Goal: Task Accomplishment & Management: Manage account settings

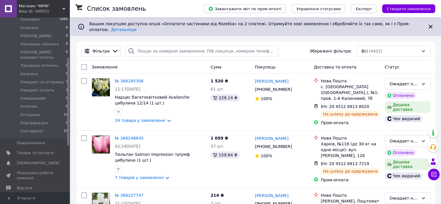
scroll to position [84, 0]
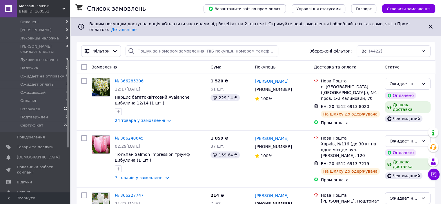
drag, startPoint x: 68, startPoint y: 34, endPoint x: 70, endPoint y: 75, distance: 41.8
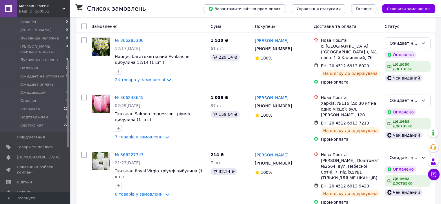
scroll to position [51, 0]
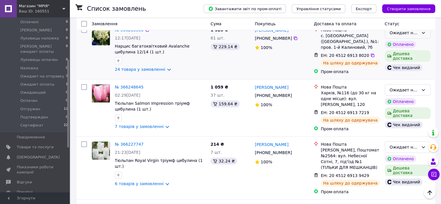
click at [422, 33] on div "Ожидает на отправку" at bounding box center [408, 33] width 46 height 12
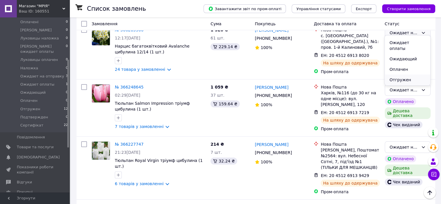
scroll to position [111, 0]
click at [405, 73] on li "Отгружен" at bounding box center [407, 78] width 45 height 10
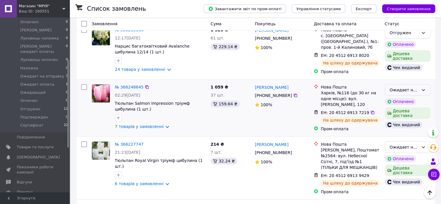
click at [406, 87] on div "Ожидает на отправку" at bounding box center [404, 90] width 29 height 6
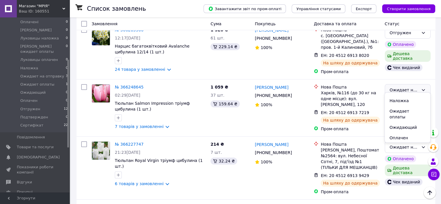
scroll to position [104, 0]
click at [409, 137] on li "Отгружен" at bounding box center [407, 142] width 45 height 10
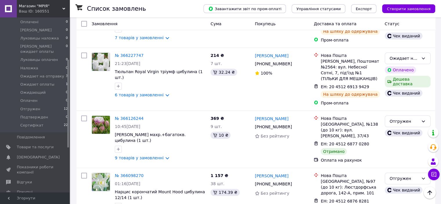
scroll to position [143, 0]
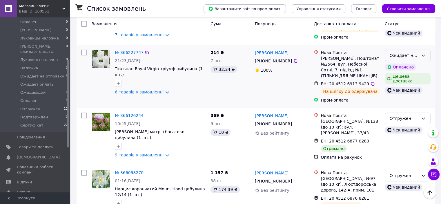
click at [419, 50] on div "Ожидает на отправку" at bounding box center [408, 56] width 46 height 12
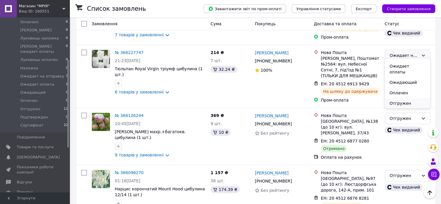
scroll to position [110, 0]
click at [406, 97] on li "Отгружен" at bounding box center [407, 102] width 45 height 10
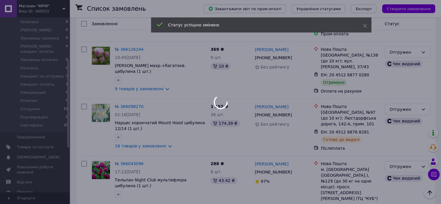
scroll to position [215, 0]
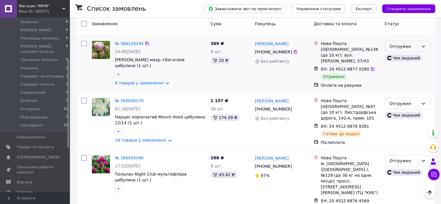
click at [416, 43] on div "Отгружен" at bounding box center [404, 46] width 29 height 6
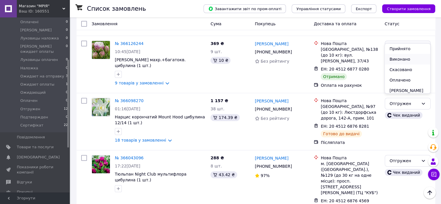
click at [409, 60] on li "Виконано" at bounding box center [407, 59] width 45 height 10
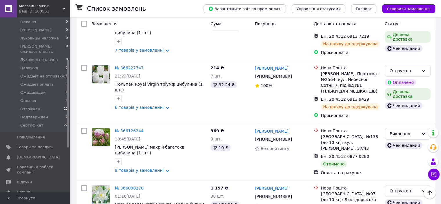
scroll to position [0, 0]
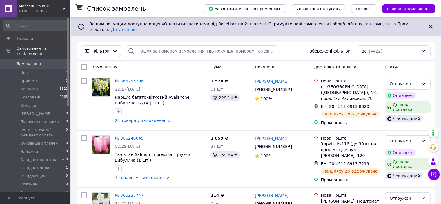
drag, startPoint x: 68, startPoint y: 34, endPoint x: 79, endPoint y: 13, distance: 23.2
drag, startPoint x: 68, startPoint y: 50, endPoint x: 73, endPoint y: 47, distance: 4.8
drag, startPoint x: 68, startPoint y: 31, endPoint x: 66, endPoint y: 24, distance: 7.3
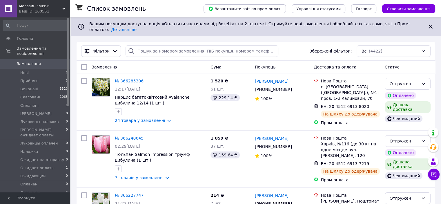
click at [66, 24] on div "Головна Замовлення та повідомлення Замовлення 0 Нові 0 Прийняті 0 Виконані 3320…" at bounding box center [35, 104] width 70 height 175
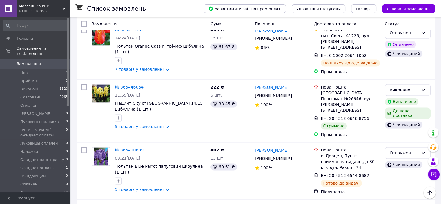
scroll to position [859, 0]
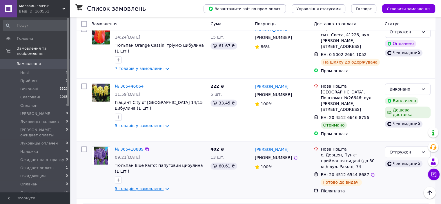
click at [121, 186] on link "5 товарів у замовленні" at bounding box center [139, 188] width 49 height 5
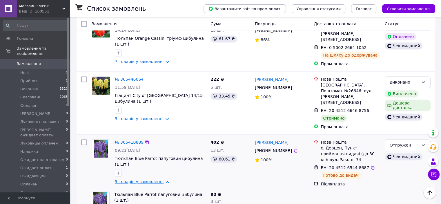
scroll to position [847, 0]
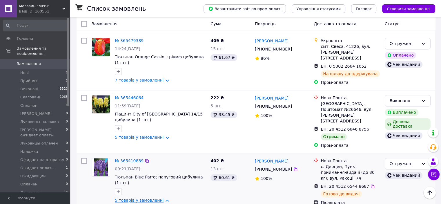
click at [126, 198] on link "5 товарів у замовленні" at bounding box center [139, 200] width 49 height 5
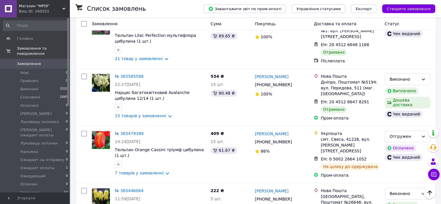
scroll to position [743, 0]
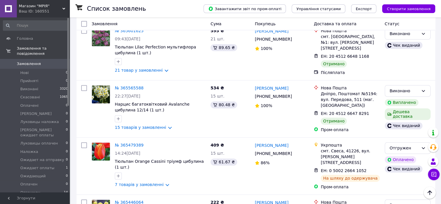
click at [68, 87] on div at bounding box center [68, 62] width 2 height 88
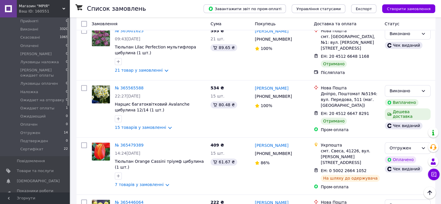
scroll to position [0, 0]
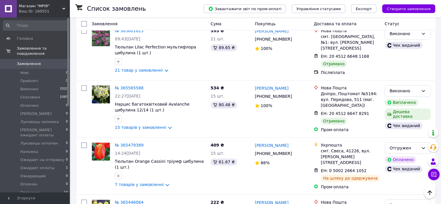
drag, startPoint x: 68, startPoint y: 87, endPoint x: 71, endPoint y: 31, distance: 56.4
